Goal: Task Accomplishment & Management: Use online tool/utility

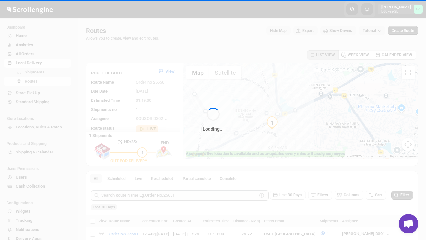
scroll to position [43, 0]
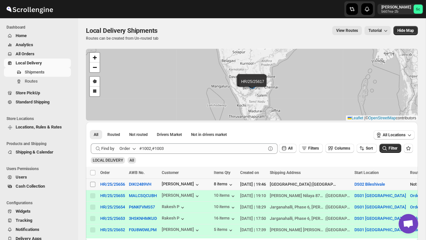
click at [95, 185] on input "Select shipment" at bounding box center [92, 184] width 5 height 5
checkbox input "true"
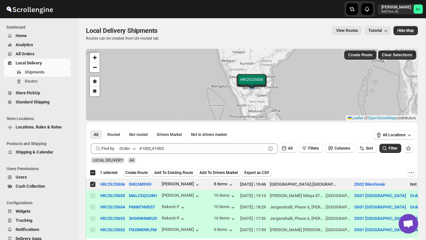
click at [145, 167] on div "Select all 4 shipments 1 selected Create Route Add To Existing Route Add To Dri…" at bounding box center [252, 173] width 332 height 12
click at [144, 173] on span "Create Route" at bounding box center [136, 172] width 22 height 5
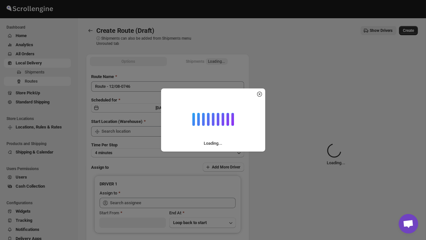
type input "DS02 Bileshivale"
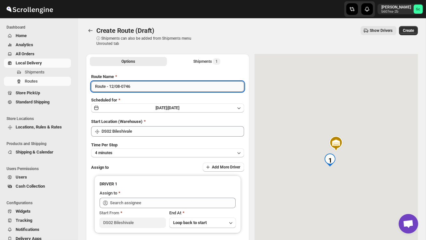
click at [135, 87] on input "Route - 12/08-0746" at bounding box center [167, 86] width 153 height 10
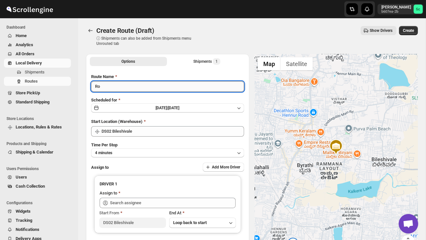
type input "R"
type input "Order no 25656"
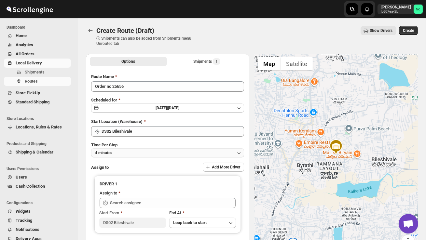
click at [140, 152] on button "4 minutes" at bounding box center [167, 152] width 153 height 9
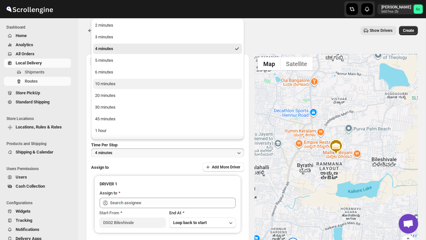
click at [112, 88] on button "10 minutes" at bounding box center [167, 84] width 149 height 10
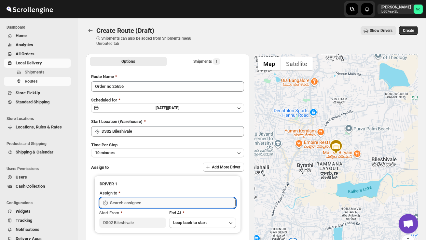
click at [128, 199] on input "text" at bounding box center [173, 203] width 126 height 10
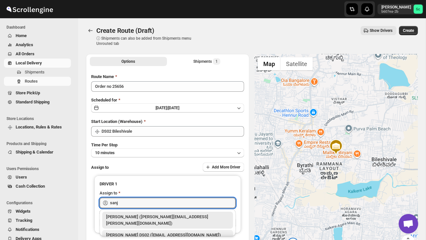
click at [145, 232] on div "[PERSON_NAME] DS02 ([EMAIL_ADDRESS][DOMAIN_NAME])" at bounding box center [167, 235] width 123 height 7
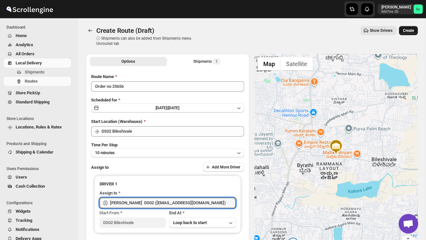
type input "[PERSON_NAME] DS02 ([EMAIL_ADDRESS][DOMAIN_NAME])"
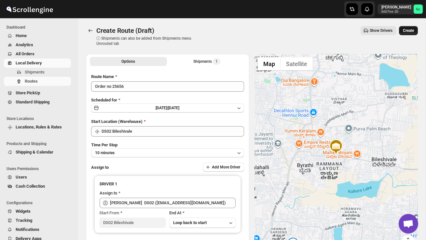
click at [409, 31] on span "Create" at bounding box center [408, 30] width 11 height 5
